Goal: Task Accomplishment & Management: Manage account settings

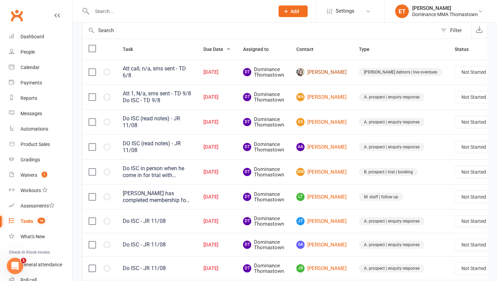
click at [312, 71] on link "[PERSON_NAME]" at bounding box center [321, 72] width 50 height 8
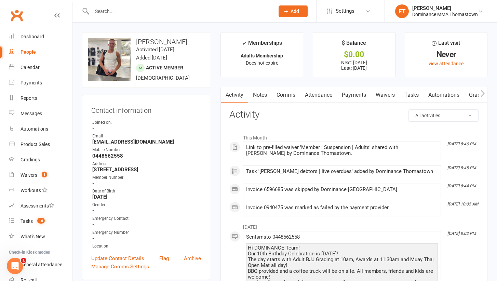
click at [408, 94] on link "Tasks" at bounding box center [411, 95] width 24 height 16
select select "incomplete"
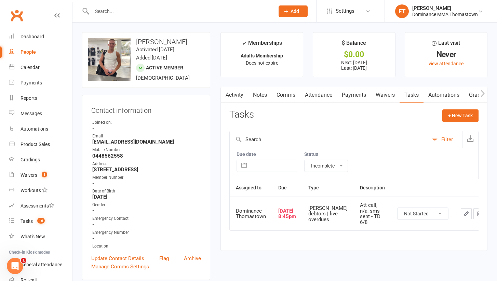
click at [347, 95] on link "Payments" at bounding box center [354, 95] width 34 height 16
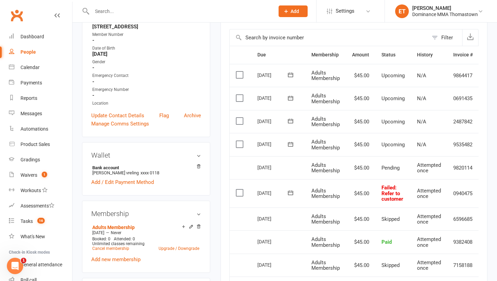
scroll to position [141, 0]
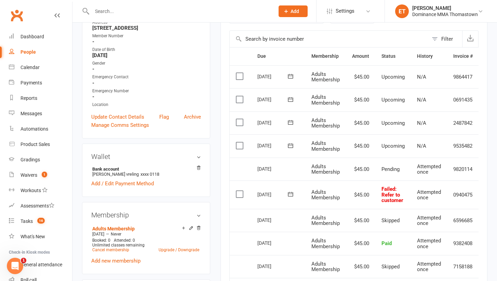
click at [242, 191] on label at bounding box center [240, 194] width 9 height 7
click at [240, 191] on input "checkbox" at bounding box center [238, 191] width 4 height 0
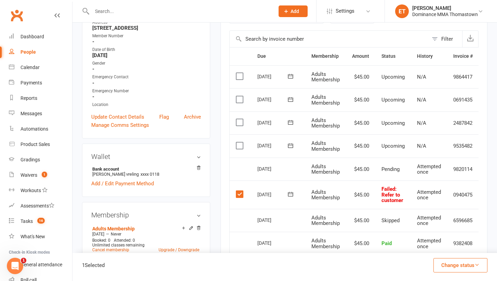
click at [462, 263] on button "Change status" at bounding box center [460, 265] width 54 height 14
click at [454, 249] on link "Skipped" at bounding box center [453, 247] width 68 height 14
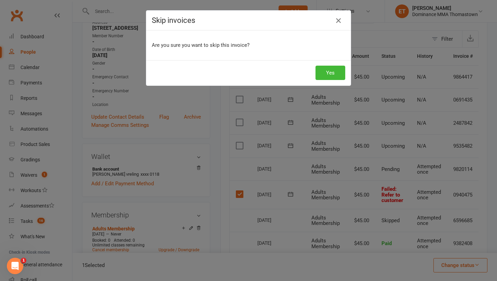
click at [338, 21] on icon "button" at bounding box center [338, 20] width 8 height 8
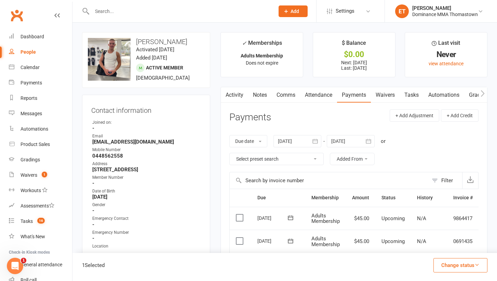
scroll to position [0, 0]
click at [405, 95] on link "Tasks" at bounding box center [411, 95] width 24 height 16
select select "incomplete"
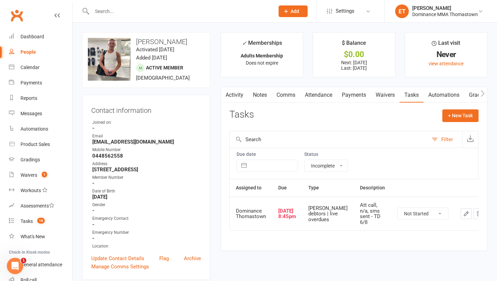
click at [463, 213] on icon "button" at bounding box center [466, 213] width 6 height 6
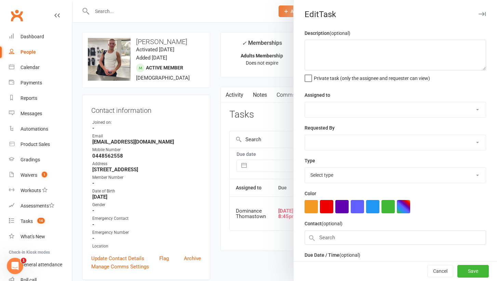
type textarea "Att call, n/a, sms sent - TD 6/8"
select select "12547"
type input "[DATE]"
type input "8:45pm"
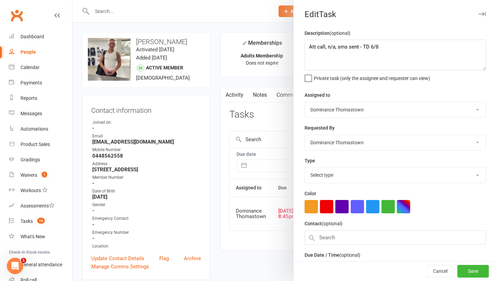
select select "3818"
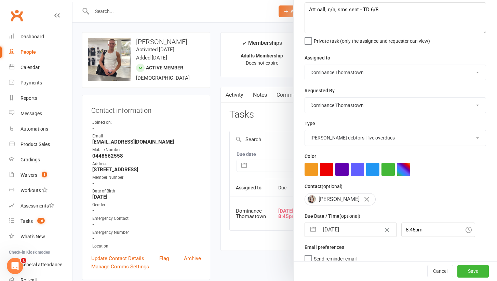
click at [336, 231] on input "[DATE]" at bounding box center [357, 230] width 77 height 14
select select "6"
select select "2025"
select select "7"
select select "2025"
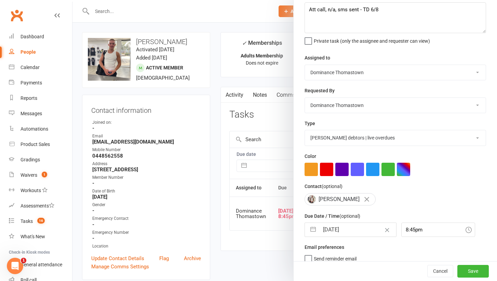
select select "8"
select select "2025"
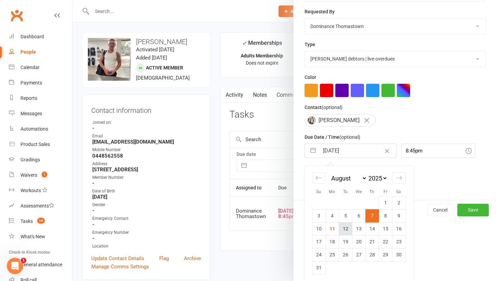
click at [345, 229] on td "12" at bounding box center [345, 228] width 13 height 13
type input "[DATE]"
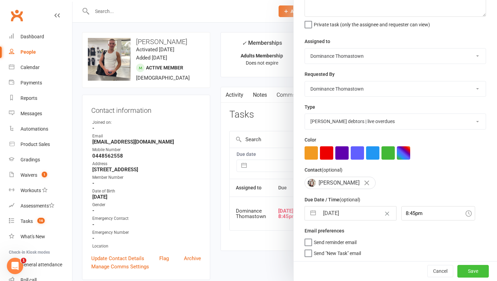
click at [466, 270] on button "Save" at bounding box center [472, 271] width 31 height 12
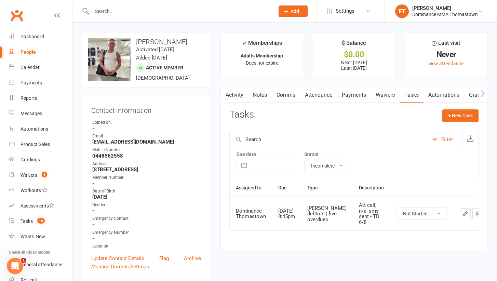
click at [462, 211] on icon "button" at bounding box center [465, 213] width 6 height 6
select select "12547"
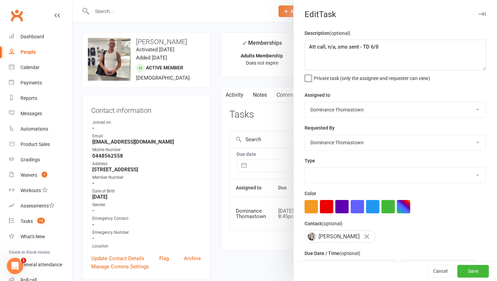
select select "3818"
click at [307, 49] on textarea "Att call, n/a, sms sent - TD 6/8" at bounding box center [394, 55] width 181 height 31
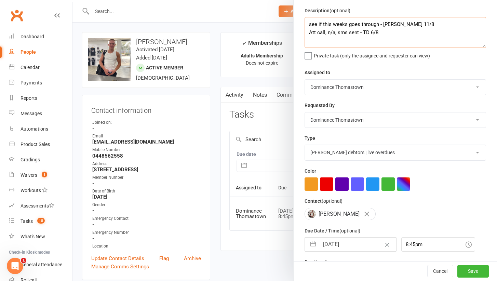
type textarea "see if this weeks goes through - [PERSON_NAME] 11/8 Att call, n/a, sms sent - T…"
select select "6"
select select "2025"
select select "7"
select select "2025"
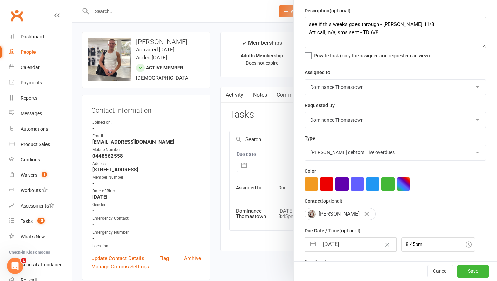
select select "8"
select select "2025"
click at [333, 242] on input "[DATE]" at bounding box center [357, 244] width 77 height 14
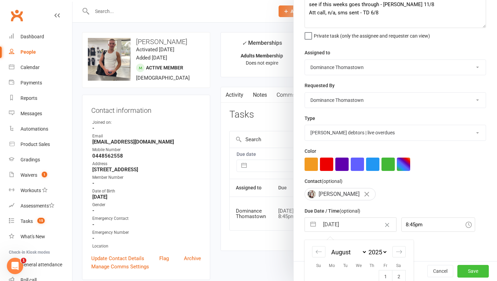
click at [475, 277] on button "Save" at bounding box center [472, 271] width 31 height 12
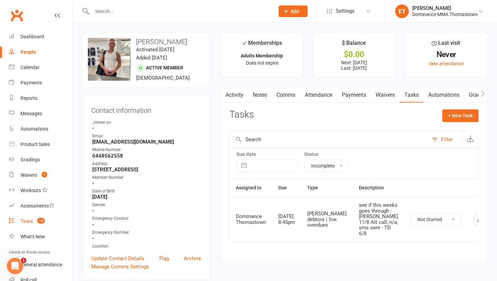
click at [44, 222] on span "15" at bounding box center [41, 221] width 8 height 6
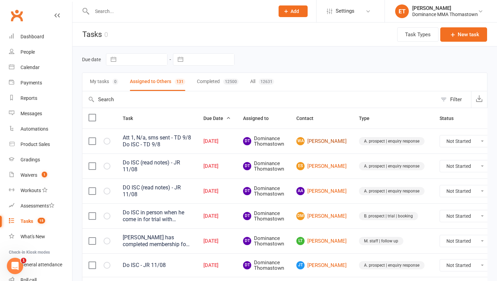
click at [313, 140] on link "WA [PERSON_NAME]" at bounding box center [321, 141] width 50 height 8
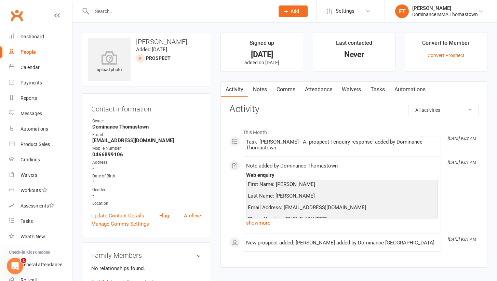
click at [255, 85] on link "Notes" at bounding box center [260, 90] width 24 height 16
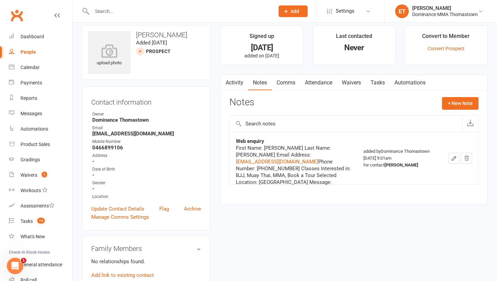
scroll to position [8, 0]
click at [373, 81] on link "Tasks" at bounding box center [377, 82] width 24 height 16
select select "incomplete"
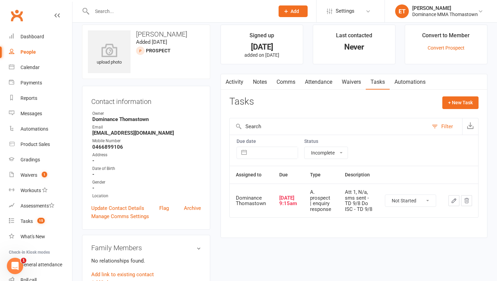
click at [452, 205] on td at bounding box center [460, 200] width 36 height 34
click at [452, 203] on button "button" at bounding box center [453, 200] width 11 height 11
select select "12547"
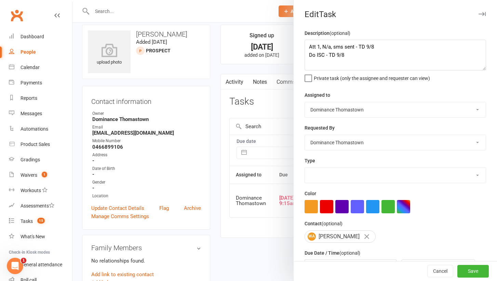
select select "3809"
click at [309, 48] on textarea "Att 1, N/a, sms sent - TD 9/8 Do ISC - TD 9/8" at bounding box center [394, 55] width 181 height 31
type textarea "att2 NA, sent text - Ellen 11/8 Att 1, N/a, sms sent - TD 9/8 Do ISC - TD 9/8"
drag, startPoint x: 353, startPoint y: 188, endPoint x: 351, endPoint y: 152, distance: 35.9
click at [351, 150] on div "Description (optional) att2 NA, sent text - Ellen 11/8 Att 1, N/a, sms sent - T…" at bounding box center [394, 172] width 203 height 287
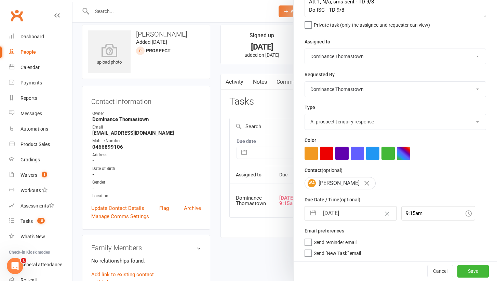
click at [335, 210] on input "[DATE]" at bounding box center [357, 213] width 77 height 14
select select "6"
select select "2025"
select select "7"
select select "2025"
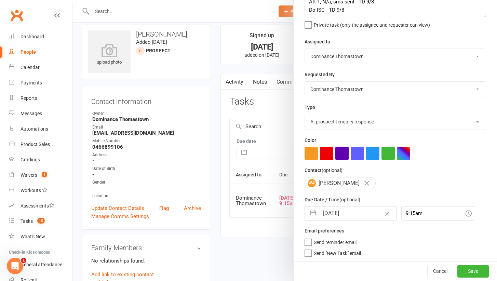
select select "8"
select select "2025"
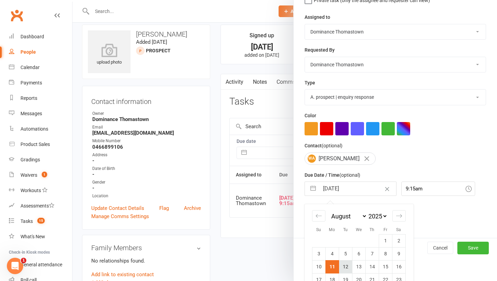
click at [347, 267] on td "12" at bounding box center [345, 266] width 13 height 13
type input "[DATE]"
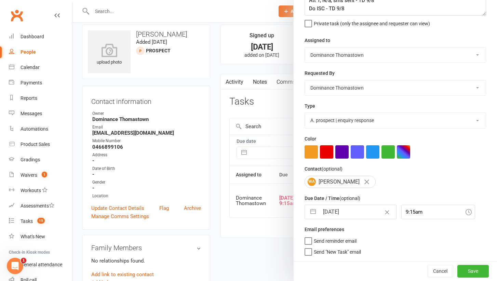
scroll to position [53, 0]
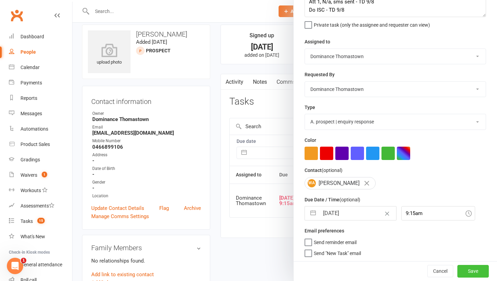
click at [468, 273] on button "Save" at bounding box center [472, 271] width 31 height 12
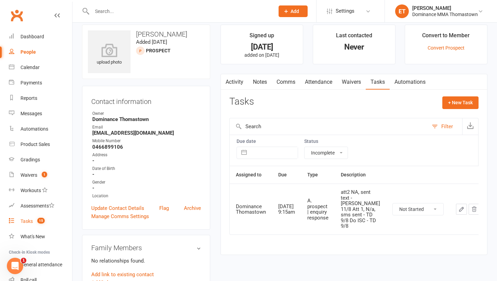
click at [22, 223] on div "Tasks" at bounding box center [26, 220] width 12 height 5
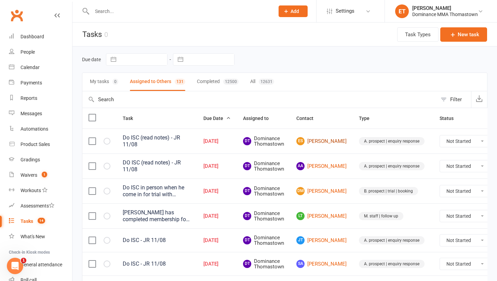
click at [319, 140] on link "ES Ellie Saadat" at bounding box center [321, 141] width 50 height 8
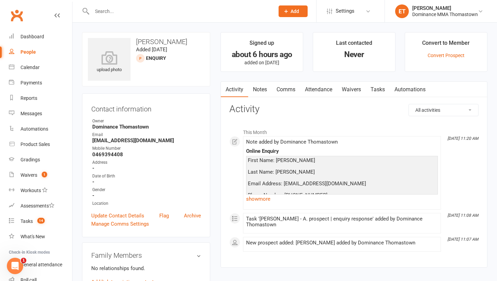
click at [252, 93] on link "Notes" at bounding box center [260, 90] width 24 height 16
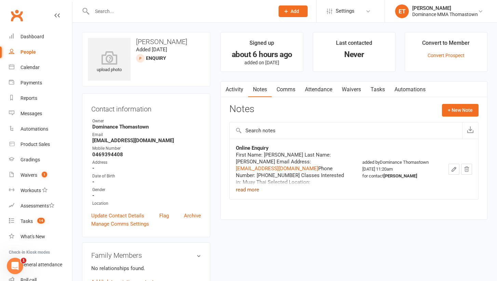
click at [253, 190] on button "read more" at bounding box center [247, 189] width 23 height 8
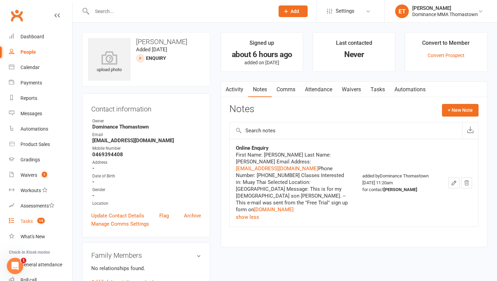
click at [39, 223] on span "14" at bounding box center [41, 221] width 8 height 6
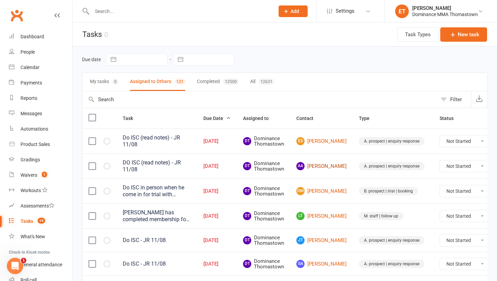
click at [315, 166] on link "AA Arda Ali" at bounding box center [321, 166] width 50 height 8
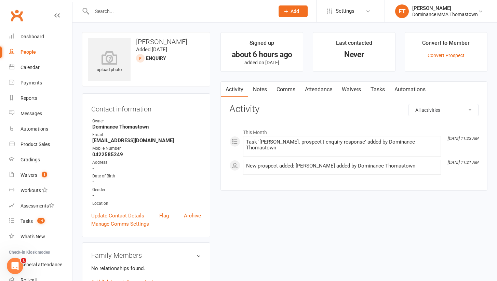
click at [264, 82] on link "Notes" at bounding box center [260, 90] width 24 height 16
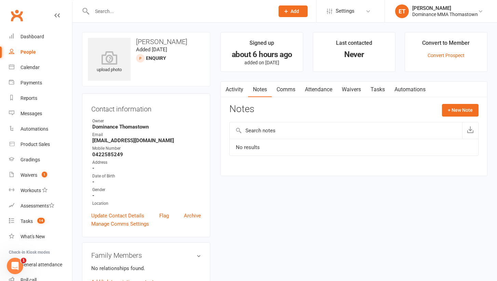
click at [265, 90] on link "Notes" at bounding box center [260, 90] width 24 height 16
click at [242, 84] on link "Activity" at bounding box center [234, 90] width 27 height 16
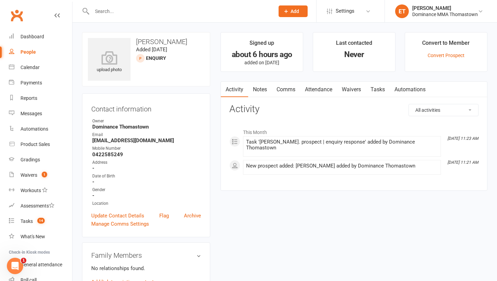
click at [261, 93] on link "Notes" at bounding box center [260, 90] width 24 height 16
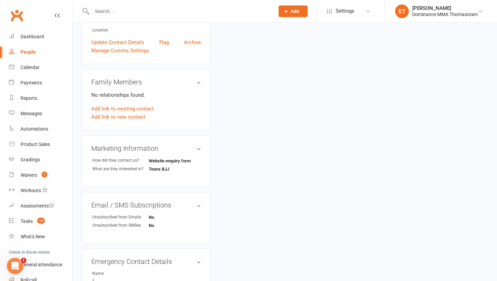
scroll to position [185, 0]
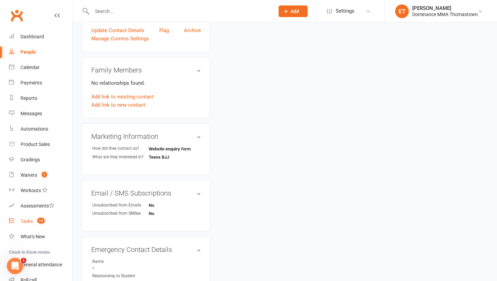
click at [39, 222] on span "14" at bounding box center [41, 221] width 8 height 6
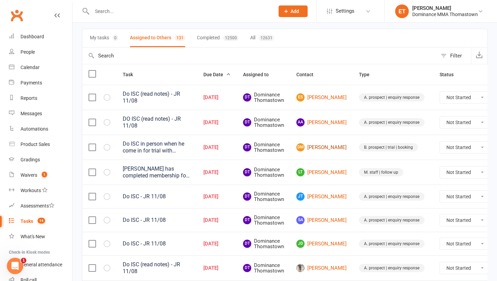
scroll to position [45, 0]
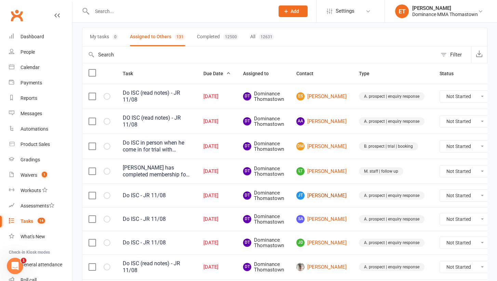
click at [315, 193] on link "JT Joshua Tavoletti" at bounding box center [321, 195] width 50 height 8
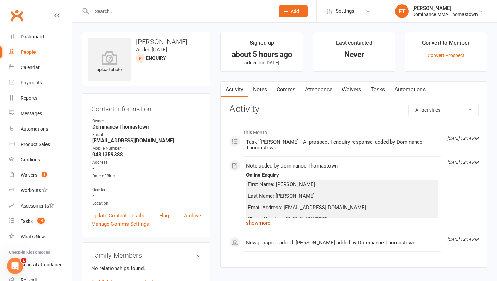
click at [265, 226] on link "show more" at bounding box center [342, 223] width 192 height 10
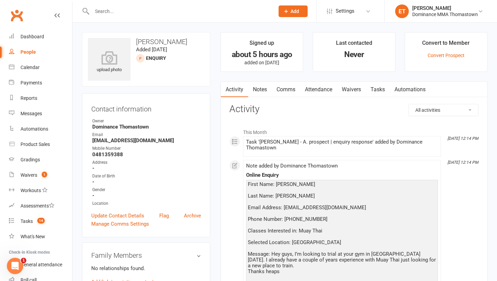
click at [144, 9] on input "text" at bounding box center [180, 11] width 180 height 10
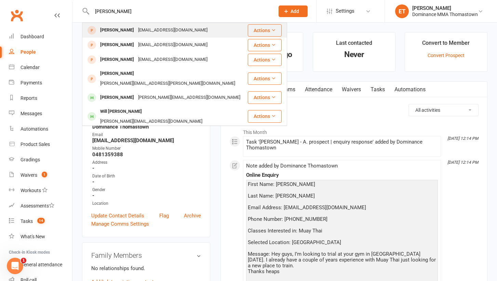
type input "William arrow"
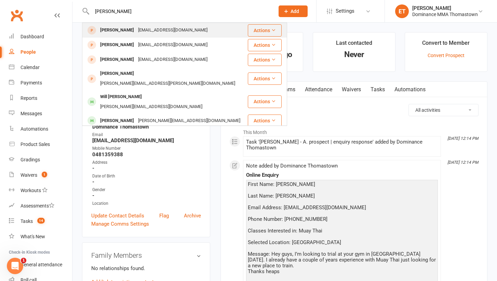
click at [162, 32] on div "mrarrow41@gmail.com" at bounding box center [172, 30] width 73 height 10
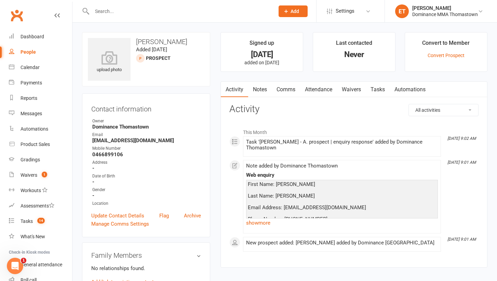
click at [262, 85] on link "Notes" at bounding box center [260, 90] width 24 height 16
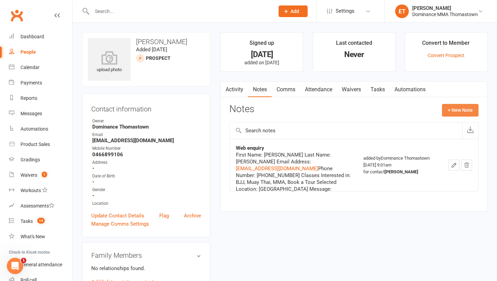
click at [455, 110] on button "+ New Note" at bounding box center [460, 110] width 37 height 12
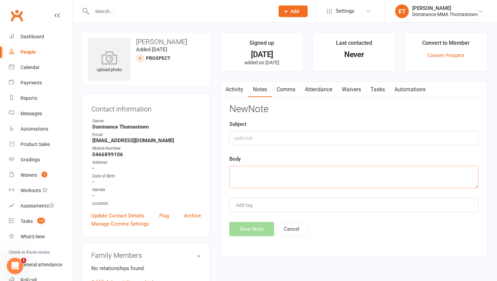
click at [277, 177] on textarea at bounding box center [353, 177] width 249 height 23
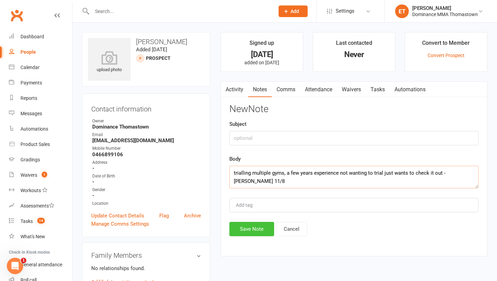
type textarea "trialling multiple gyms, a few years experience not wanting to trial just wants…"
click at [260, 224] on button "Save Note" at bounding box center [251, 229] width 45 height 14
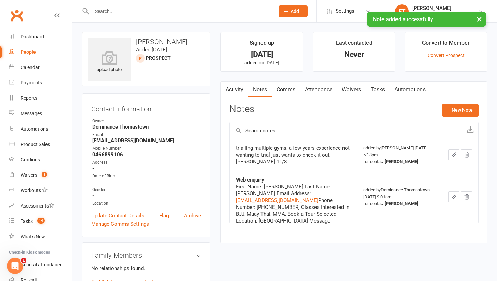
click at [365, 89] on link "Waivers" at bounding box center [351, 90] width 29 height 16
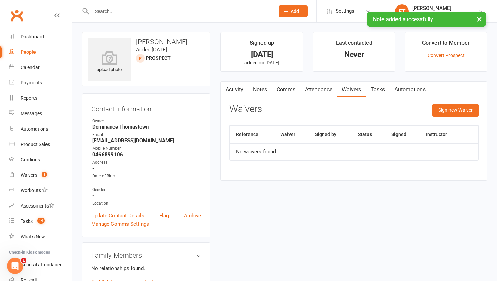
click at [375, 91] on link "Tasks" at bounding box center [377, 90] width 24 height 16
select select "incomplete"
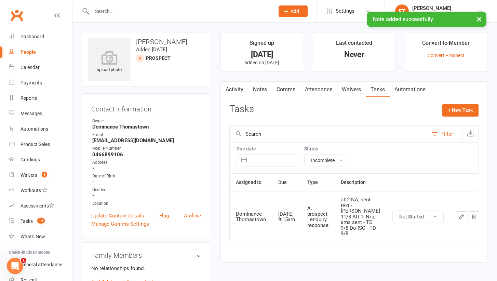
click at [456, 215] on button "button" at bounding box center [461, 216] width 11 height 11
select select "12547"
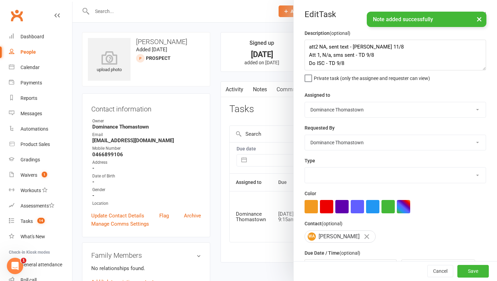
select select "3809"
click at [344, 47] on textarea "att2 NA, sent text - Ellen 11/8 Att 1, N/a, sms sent - TD 9/8 Do ISC - TD 9/8" at bounding box center [394, 55] width 181 height 31
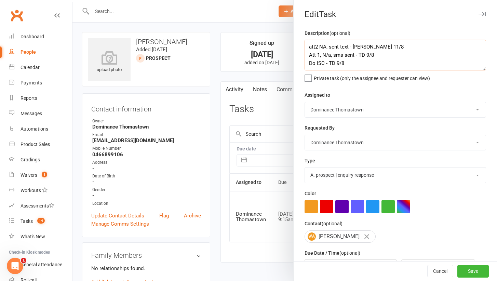
drag, startPoint x: 348, startPoint y: 48, endPoint x: 289, endPoint y: 49, distance: 58.8
click at [72, 0] on react-component "Edit Task Description (optional) att2 NA, sent text - Ellen 11/8 Att 1, N/a, sm…" at bounding box center [72, 0] width 0 height 0
type textarea "coming in tonight for walk through - Ellen 11/8 Att 1, N/a, sms sent - TD 9/8 D…"
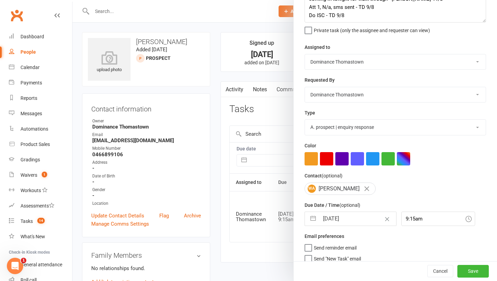
click at [328, 214] on input "[DATE]" at bounding box center [357, 219] width 77 height 14
select select "6"
select select "2025"
select select "7"
select select "2025"
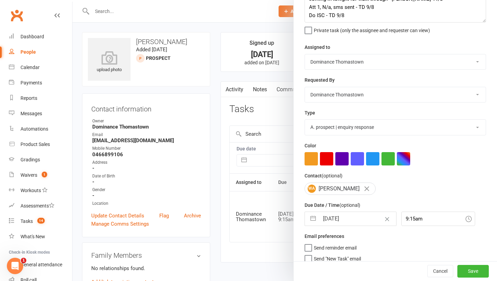
select select "8"
select select "2025"
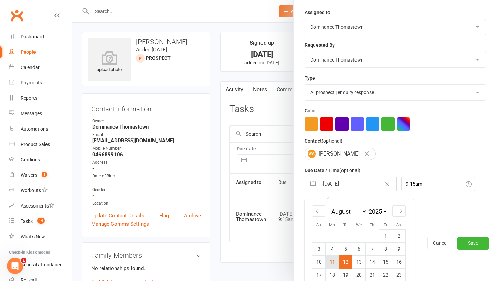
click at [333, 257] on td "11" at bounding box center [331, 261] width 13 height 13
type input "[DATE]"
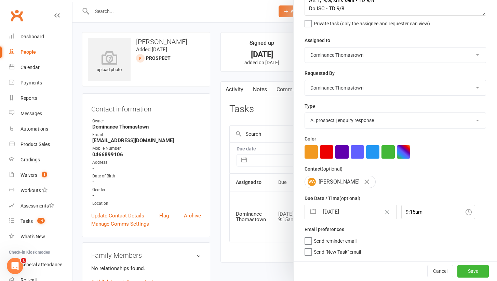
scroll to position [53, 0]
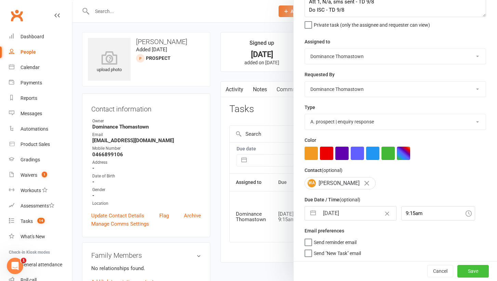
click at [470, 269] on button "Save" at bounding box center [472, 271] width 31 height 12
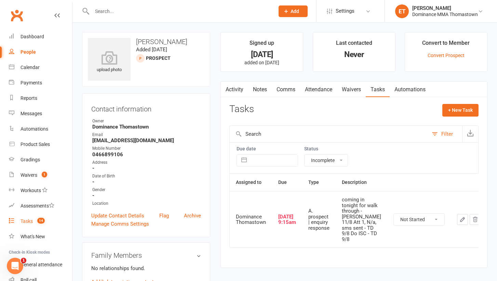
click at [42, 223] on span "14" at bounding box center [41, 221] width 8 height 6
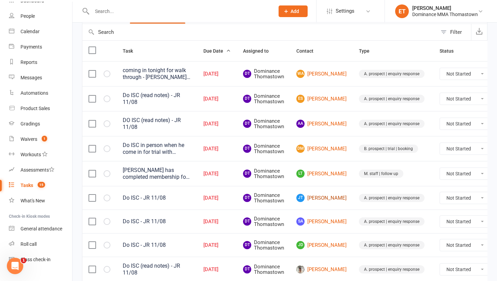
scroll to position [68, 0]
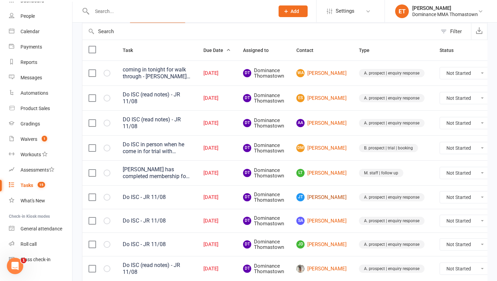
click at [312, 196] on link "JT Joshua Tavoletti" at bounding box center [321, 197] width 50 height 8
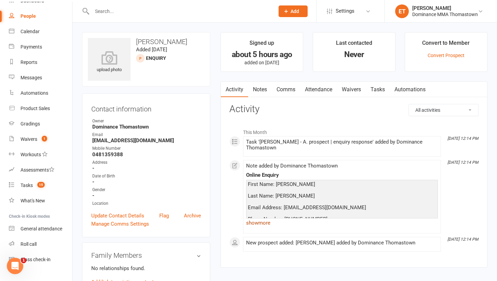
click at [260, 222] on link "show more" at bounding box center [342, 223] width 192 height 10
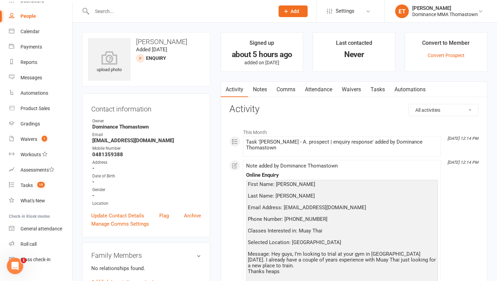
click at [381, 88] on link "Tasks" at bounding box center [377, 90] width 24 height 16
select select "incomplete"
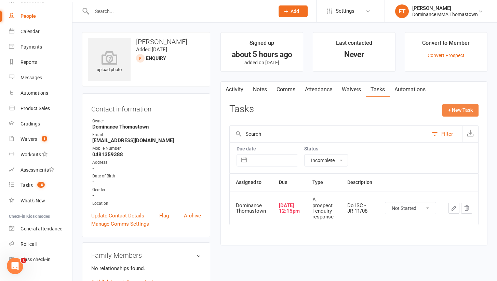
click at [459, 107] on button "+ New Task" at bounding box center [460, 110] width 36 height 12
select select "52482"
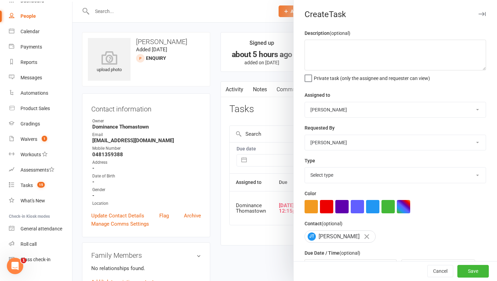
click at [260, 216] on div at bounding box center [284, 140] width 424 height 281
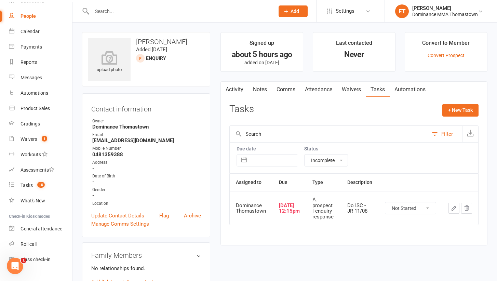
click at [456, 211] on button "button" at bounding box center [453, 208] width 11 height 11
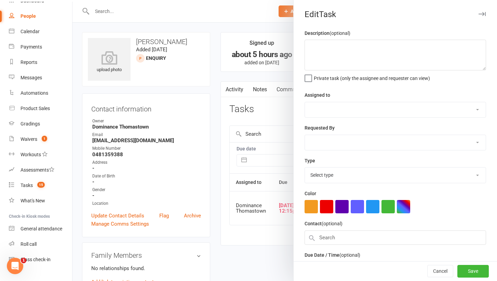
type textarea "Do ISC - JR 11/08"
select select "12547"
type input "[DATE]"
type input "12:15pm"
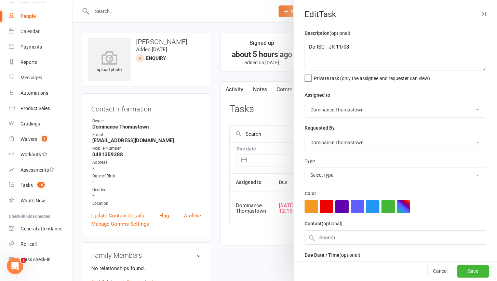
select select "3809"
click at [306, 47] on textarea "Do ISC - JR 11/08" at bounding box center [394, 55] width 181 height 31
type textarea "att1, noDo ISC - JR 11/08"
click at [442, 268] on button "Cancel" at bounding box center [440, 271] width 26 height 12
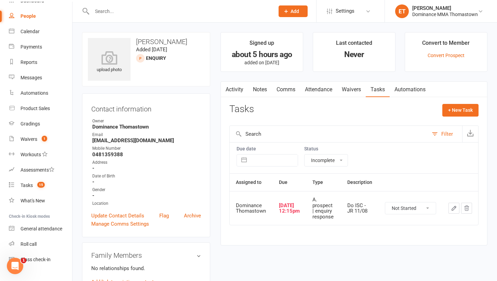
click at [265, 90] on link "Notes" at bounding box center [260, 90] width 24 height 16
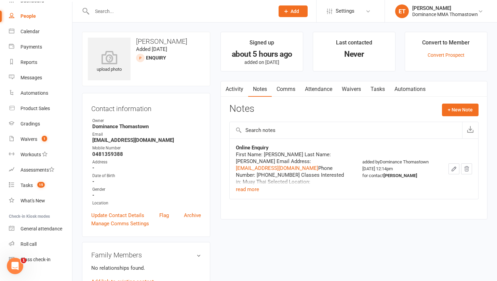
scroll to position [9, 0]
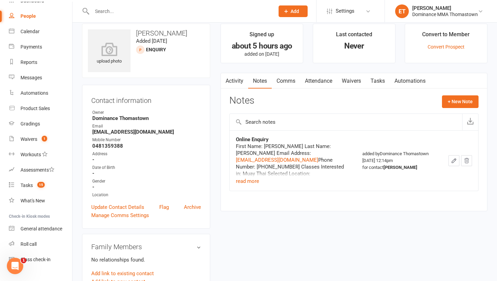
click at [254, 175] on div "First Name: Joshua Last Name: Tavoletti Email Address: joshtav32@gmail.com Phon…" at bounding box center [293, 160] width 114 height 34
click at [254, 176] on div "First Name: Joshua Last Name: Tavoletti Email Address: joshtav32@gmail.com Phon…" at bounding box center [293, 160] width 114 height 34
click at [253, 180] on button "read more" at bounding box center [247, 181] width 23 height 8
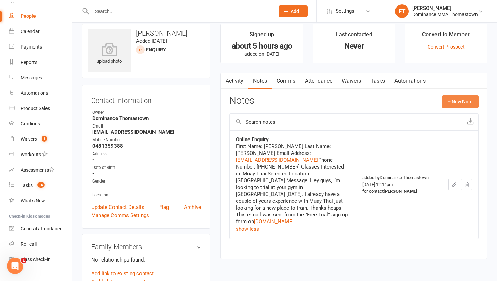
click at [448, 98] on button "+ New Note" at bounding box center [460, 101] width 37 height 12
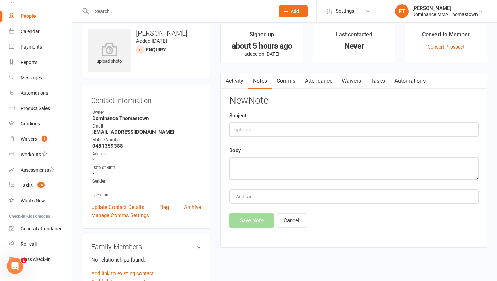
click at [293, 211] on div "New Note Subject Body Add tag Save Note Cancel" at bounding box center [353, 161] width 249 height 132
click at [292, 224] on button "Cancel" at bounding box center [291, 220] width 31 height 14
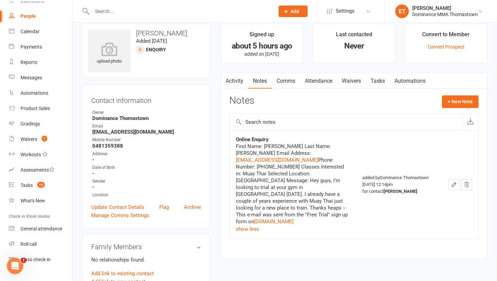
click at [350, 84] on link "Waivers" at bounding box center [351, 81] width 29 height 16
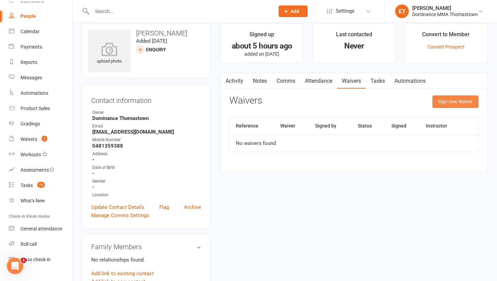
click at [442, 101] on button "Sign new Waiver" at bounding box center [455, 101] width 46 height 12
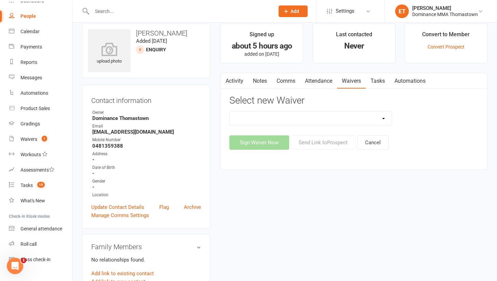
select select "375"
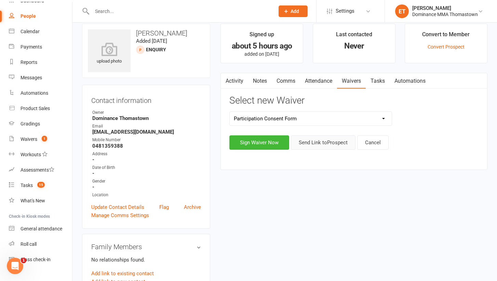
click at [316, 144] on button "Send Link to Prospect" at bounding box center [323, 142] width 65 height 14
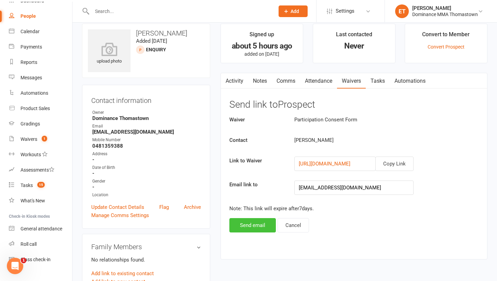
click at [256, 220] on button "Send email" at bounding box center [252, 225] width 46 height 14
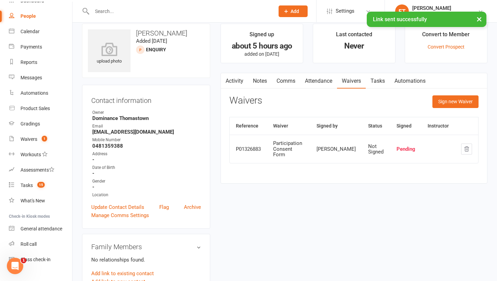
click at [288, 81] on link "Comms" at bounding box center [286, 81] width 28 height 16
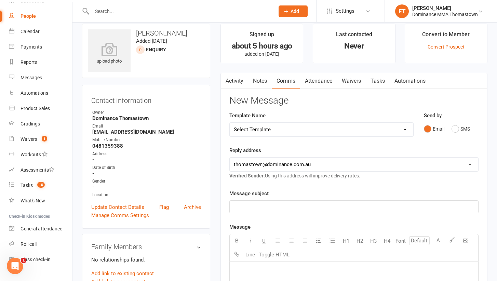
select select "19"
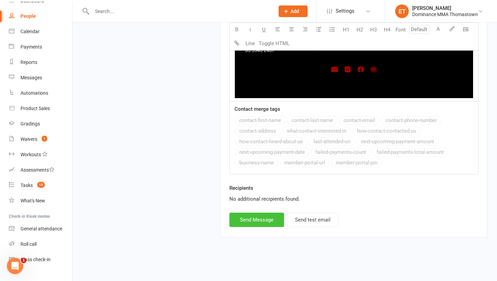
click at [257, 214] on button "Send Message" at bounding box center [256, 219] width 55 height 14
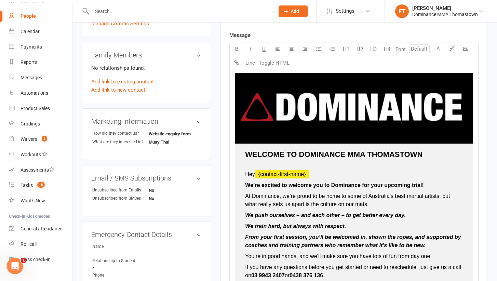
select select
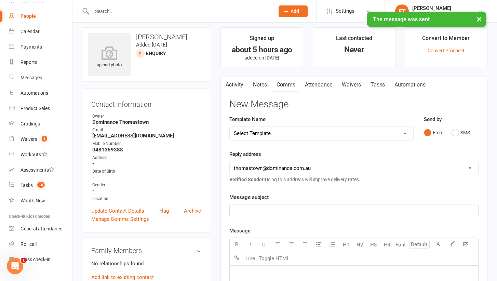
click at [263, 85] on link "Notes" at bounding box center [260, 85] width 24 height 16
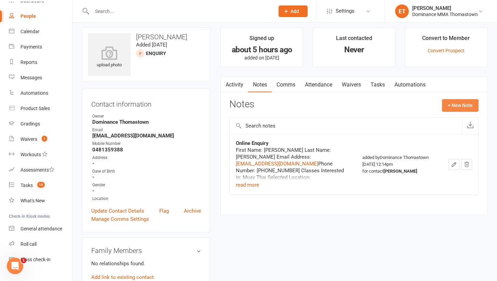
click at [451, 105] on button "+ New Note" at bounding box center [460, 105] width 37 height 12
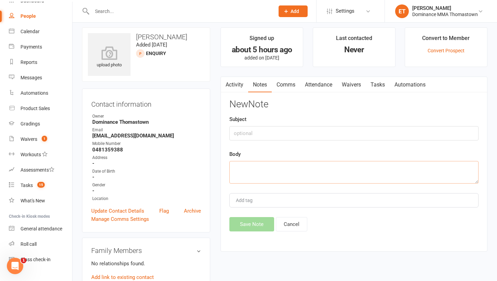
click at [265, 171] on textarea at bounding box center [353, 172] width 249 height 23
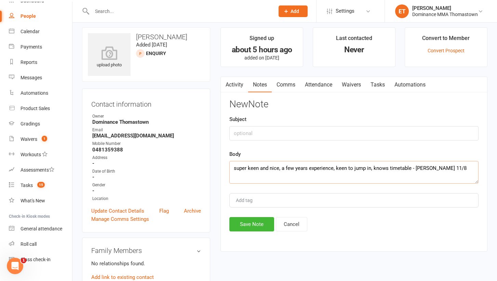
type textarea "super keen and nice, a few years experience, keen to jump in, knows timetable -…"
click at [236, 128] on input "text" at bounding box center [353, 133] width 249 height 14
type input "initial sc"
click at [261, 222] on button "Save Note" at bounding box center [251, 224] width 45 height 14
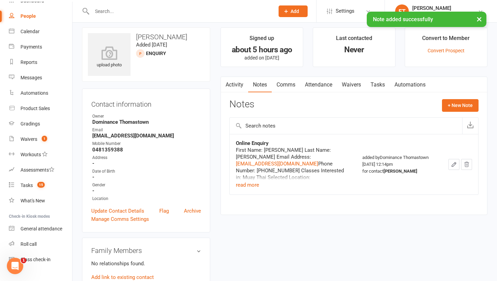
click at [317, 90] on link "Attendance" at bounding box center [318, 85] width 37 height 16
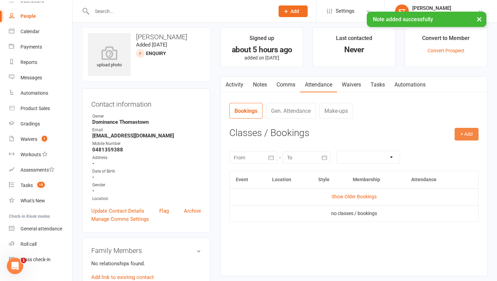
click at [459, 129] on button "+ Add" at bounding box center [466, 134] width 24 height 12
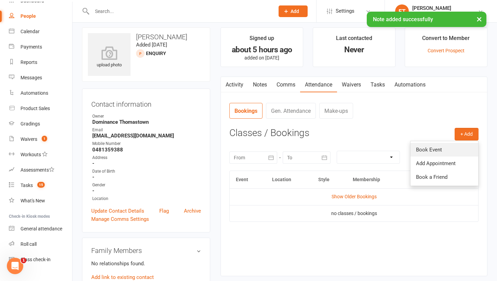
click at [451, 147] on link "Book Event" at bounding box center [444, 150] width 68 height 14
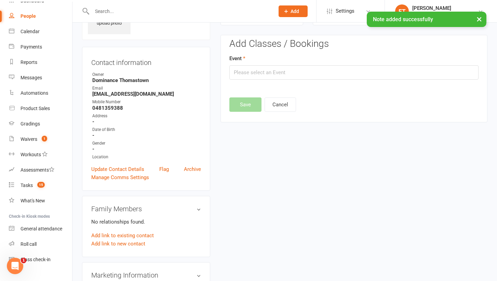
scroll to position [47, 0]
click at [302, 73] on input "text" at bounding box center [353, 72] width 249 height 14
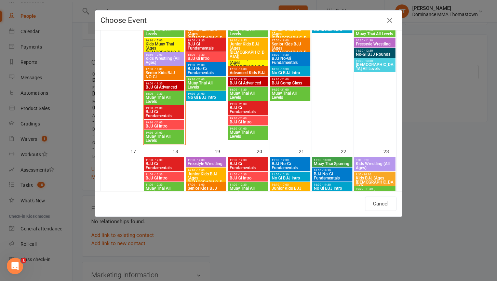
scroll to position [406, 0]
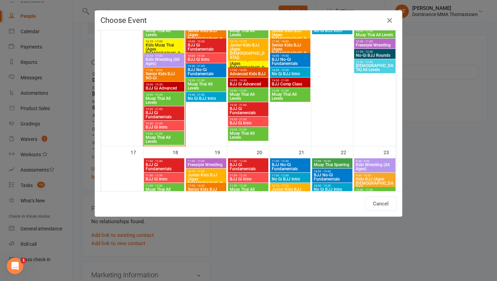
click at [249, 96] on span "Muay Thai All Levels" at bounding box center [248, 96] width 38 height 8
type input "Muay Thai All Levels - Aug 13, 2025 6:00:00 PM"
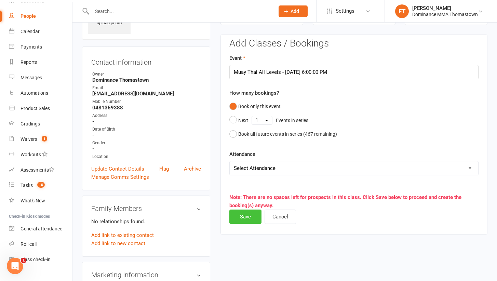
click at [247, 213] on button "Save" at bounding box center [245, 216] width 32 height 14
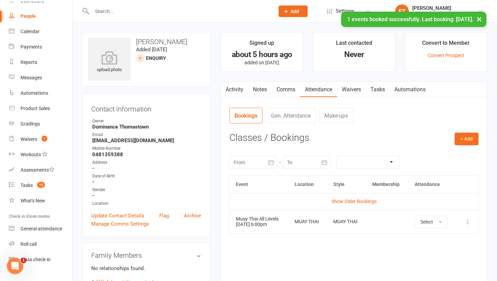
scroll to position [0, 0]
click at [371, 89] on link "Tasks" at bounding box center [377, 90] width 24 height 16
select select "incomplete"
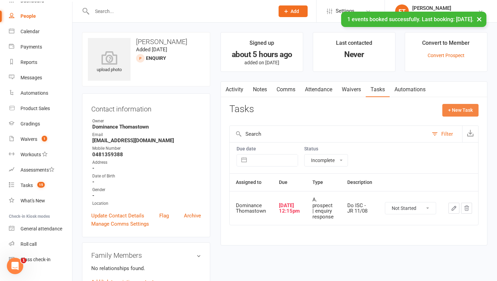
click at [455, 111] on button "+ New Task" at bounding box center [460, 110] width 36 height 12
select select "52482"
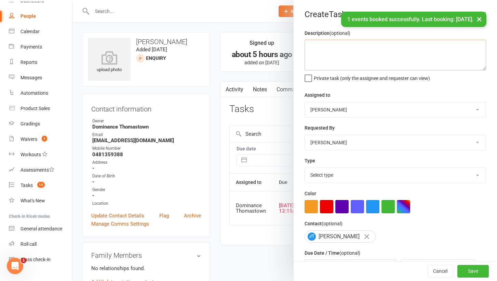
click at [355, 49] on textarea at bounding box center [394, 55] width 181 height 31
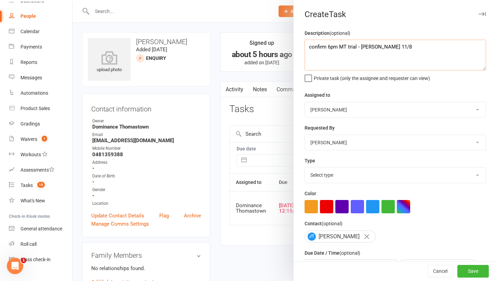
type textarea "confirm 6pm MT trial - Ellen 11/8"
select select "12547"
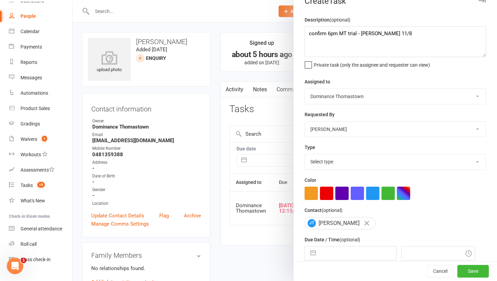
scroll to position [14, 0]
click at [343, 153] on div "A. prospect | enquiry response B. prospect | trial | booking C. prospect | tria…" at bounding box center [394, 161] width 181 height 16
select select "3811"
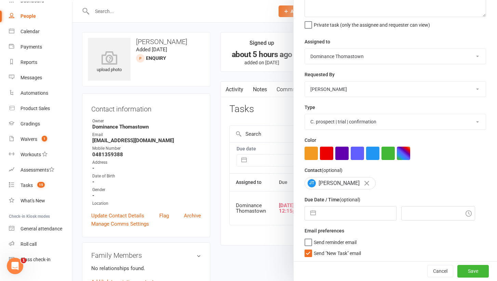
select select "6"
select select "2025"
select select "7"
select select "2025"
select select "8"
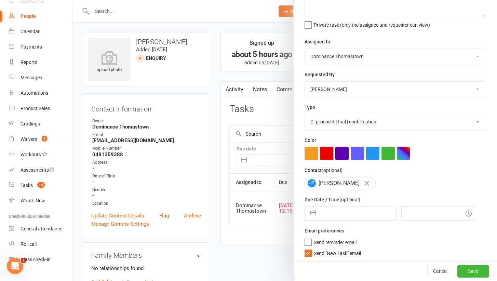
select select "2025"
click at [328, 218] on input "text" at bounding box center [357, 213] width 77 height 14
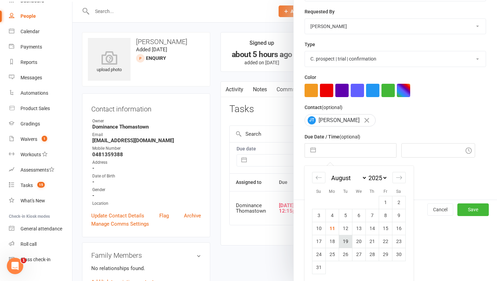
scroll to position [116, 0]
click at [346, 230] on td "12" at bounding box center [345, 228] width 13 height 13
type input "[DATE]"
type input "5:30pm"
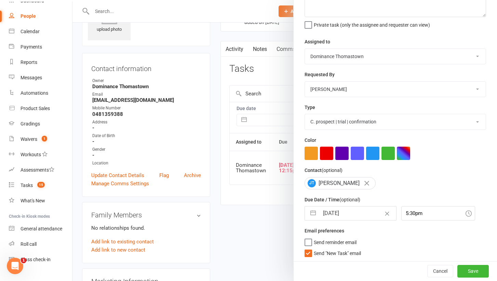
scroll to position [42, 0]
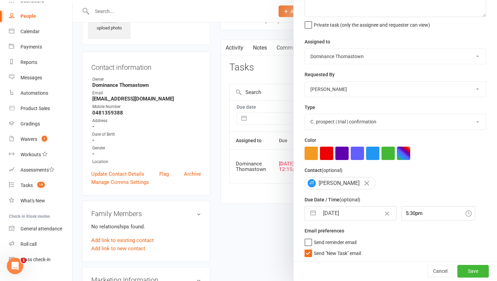
click at [348, 249] on span "Send "New Task" email" at bounding box center [337, 252] width 47 height 8
click at [348, 248] on input "Send "New Task" email" at bounding box center [332, 248] width 56 height 0
click at [466, 267] on button "Save" at bounding box center [472, 271] width 31 height 12
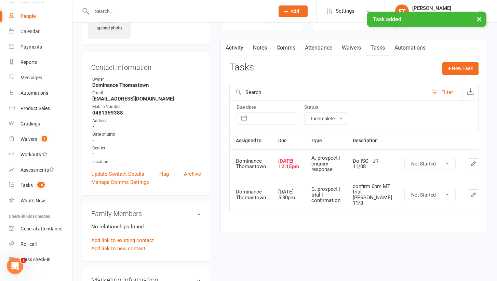
click at [416, 170] on td "Not Started In Progress Waiting Complete" at bounding box center [430, 163] width 64 height 28
select select "unstarted"
click at [464, 67] on button "+ New Task" at bounding box center [460, 68] width 36 height 12
select select "52482"
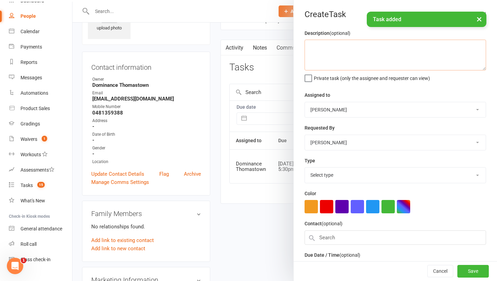
click at [340, 68] on textarea at bounding box center [394, 55] width 181 height 31
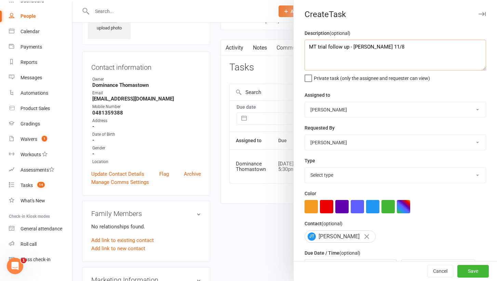
type textarea "MT trial follow up - Ellen 11/8"
select select "3812"
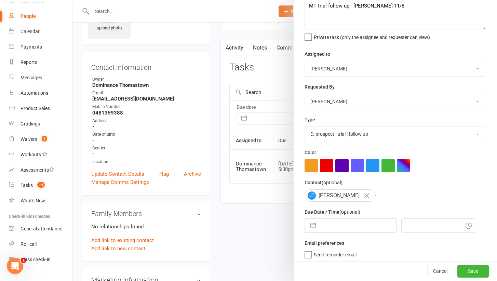
click at [339, 227] on input "text" at bounding box center [357, 226] width 77 height 14
select select "6"
select select "2025"
select select "7"
select select "2025"
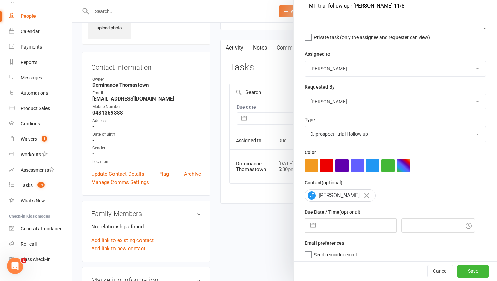
select select "8"
select select "2025"
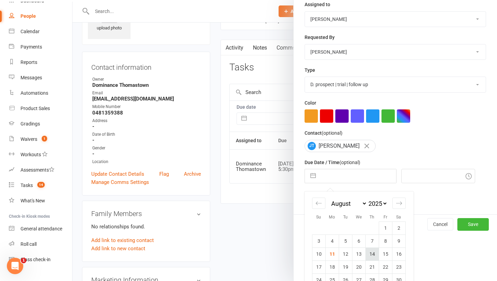
click at [374, 254] on td "14" at bounding box center [371, 253] width 13 height 13
type input "14 Aug 2025"
type input "5:30pm"
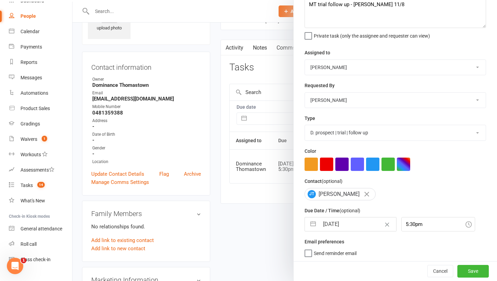
select select "12547"
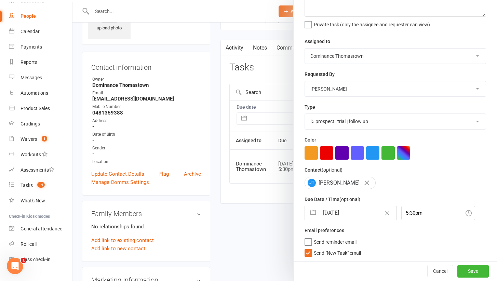
scroll to position [53, 0]
click at [330, 250] on span "Send "New Task" email" at bounding box center [337, 252] width 47 height 8
click at [330, 248] on input "Send "New Task" email" at bounding box center [332, 248] width 56 height 0
click at [476, 273] on button "Save" at bounding box center [472, 271] width 31 height 12
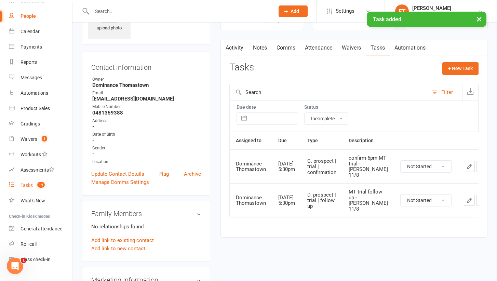
click at [41, 184] on span "14" at bounding box center [41, 185] width 8 height 6
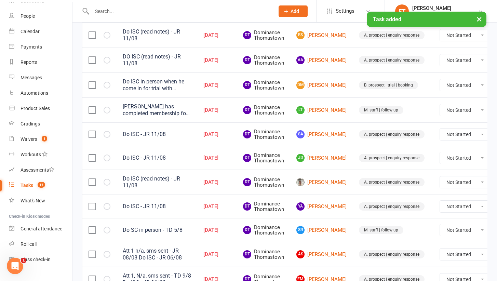
scroll to position [120, 0]
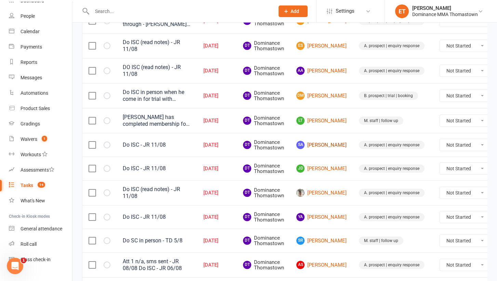
click at [313, 147] on link "SA Sedra Abdullahi" at bounding box center [321, 145] width 50 height 8
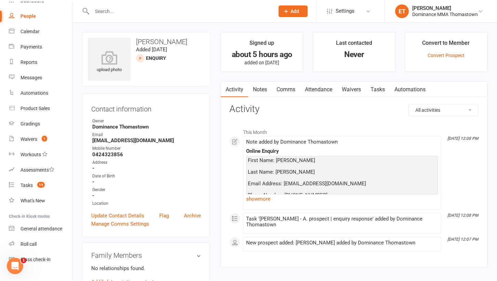
click at [253, 89] on link "Notes" at bounding box center [260, 90] width 24 height 16
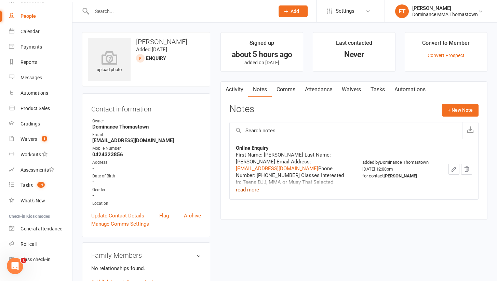
click at [251, 186] on button "read more" at bounding box center [247, 189] width 23 height 8
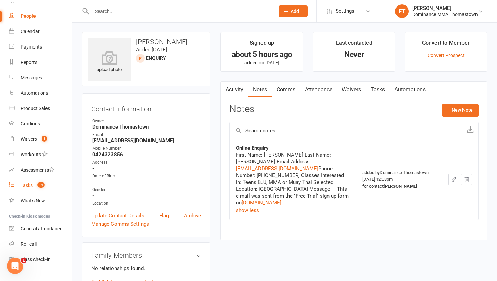
click at [26, 182] on link "Tasks 14" at bounding box center [40, 185] width 63 height 15
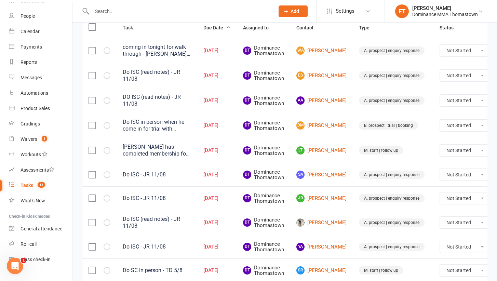
scroll to position [92, 0]
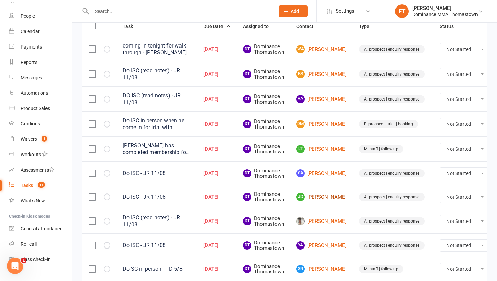
click at [311, 195] on link "JD Jesse Doyle" at bounding box center [321, 197] width 50 height 8
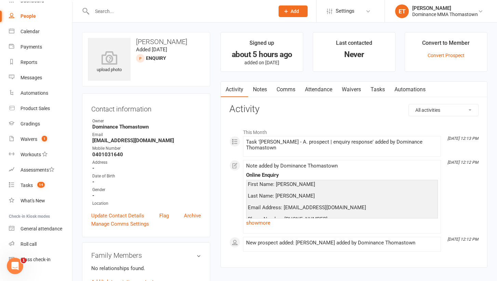
click at [261, 227] on div "Note added by Dominance Thomastown Online Enquiry First Name: Jesse Last Name: …" at bounding box center [342, 196] width 192 height 67
click at [261, 223] on link "show more" at bounding box center [342, 223] width 192 height 10
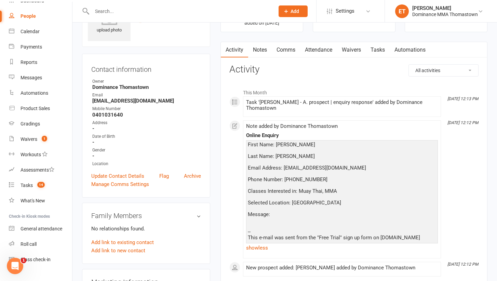
scroll to position [39, 0]
click at [375, 44] on link "Tasks" at bounding box center [377, 50] width 24 height 16
select select "incomplete"
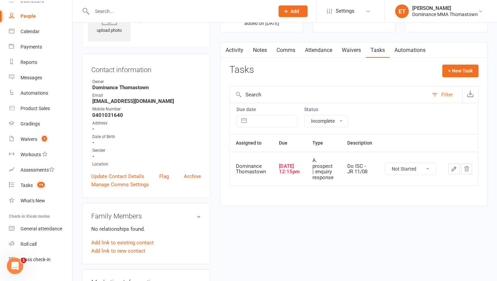
click at [453, 173] on td at bounding box center [460, 169] width 36 height 34
click at [450, 166] on button "button" at bounding box center [453, 168] width 11 height 11
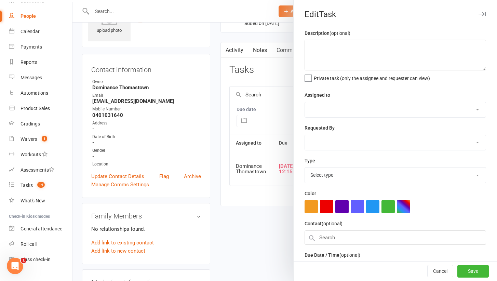
type textarea "Do ISC - JR 11/08"
select select "12547"
type input "[DATE]"
type input "12:15pm"
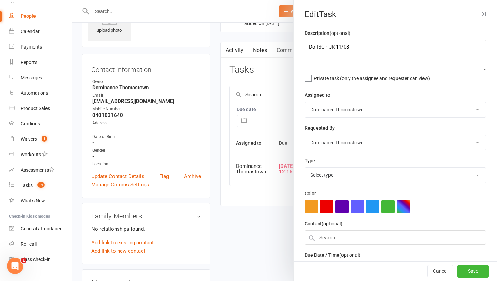
select select "3809"
click at [307, 46] on textarea "Do ISC - JR 11/08" at bounding box center [394, 55] width 181 height 31
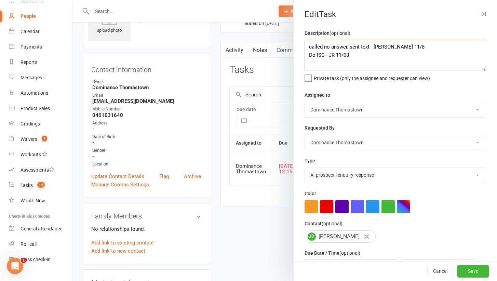
click at [315, 46] on textarea "called no answer, sent text - Ellen 11/8 Do ISC - JR 11/08" at bounding box center [394, 55] width 181 height 31
type textarea "Att1 no answer, sent text - Ellen 11/8 Do ISC - JR 11/08"
click at [474, 271] on button "Save" at bounding box center [472, 271] width 31 height 12
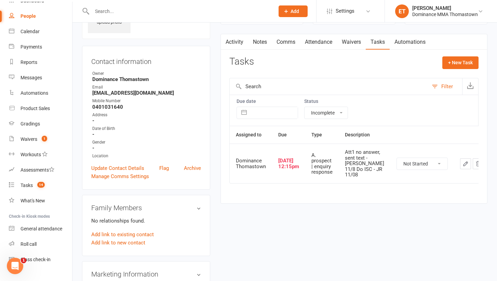
scroll to position [50, 0]
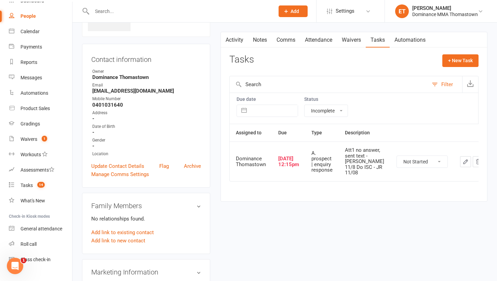
click at [460, 164] on button "button" at bounding box center [465, 161] width 11 height 11
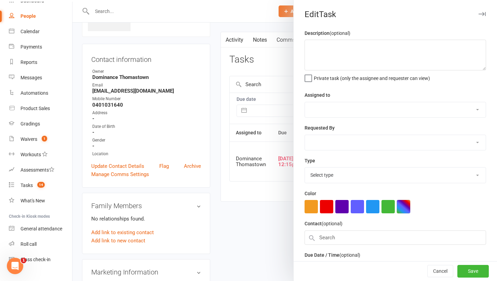
type textarea "Att1 no answer, sent text - Ellen 11/8 Do ISC - JR 11/08"
select select "12547"
type input "[DATE]"
type input "12:15pm"
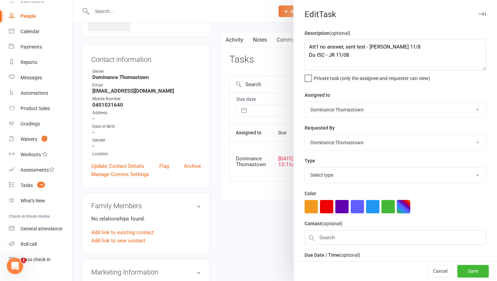
select select "3809"
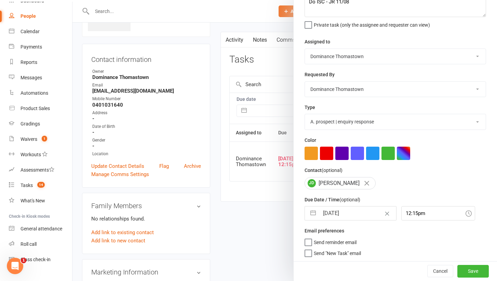
click at [356, 214] on input "[DATE]" at bounding box center [357, 213] width 77 height 14
select select "6"
select select "2025"
select select "7"
select select "2025"
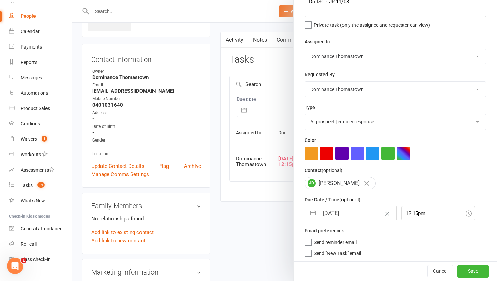
select select "8"
select select "2025"
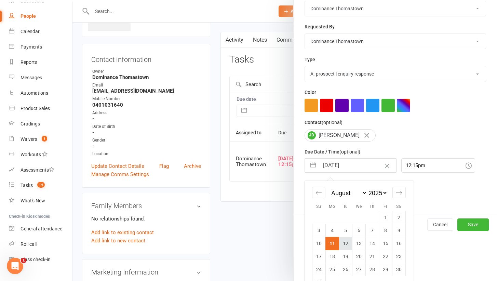
click at [346, 242] on td "12" at bounding box center [345, 243] width 13 height 13
type input "[DATE]"
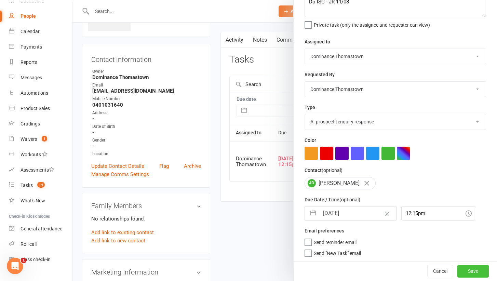
click at [466, 268] on button "Save" at bounding box center [472, 271] width 31 height 12
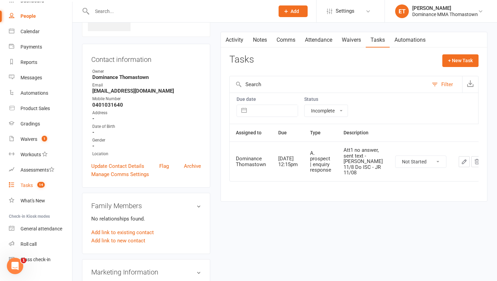
click at [29, 186] on div "Tasks" at bounding box center [26, 184] width 12 height 5
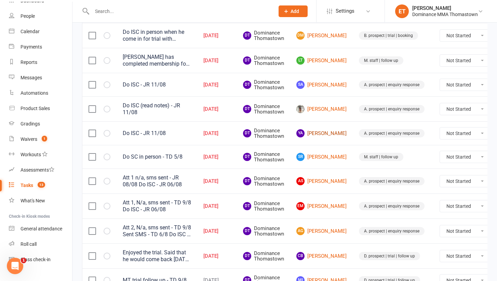
scroll to position [181, 0]
